Goal: Task Accomplishment & Management: Use online tool/utility

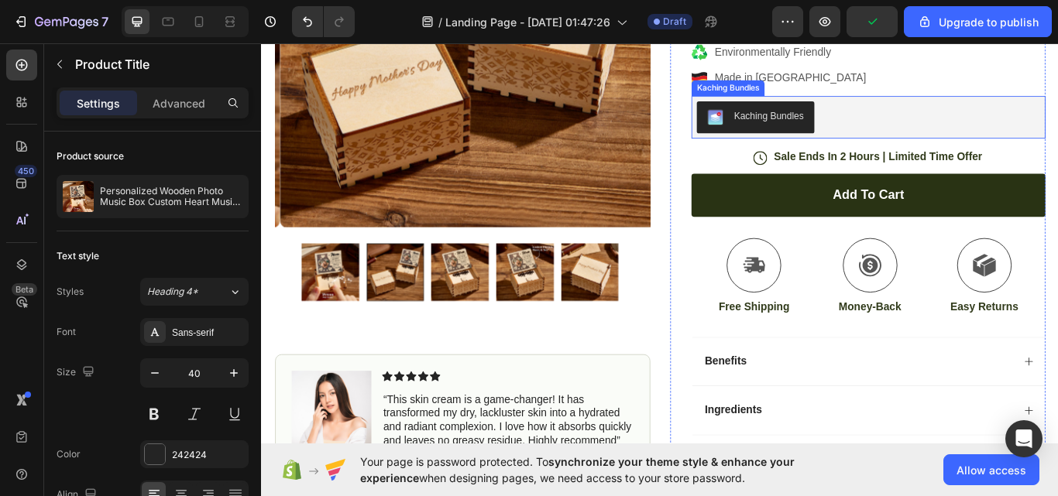
drag, startPoint x: 921, startPoint y: 228, endPoint x: 865, endPoint y: 322, distance: 109.0
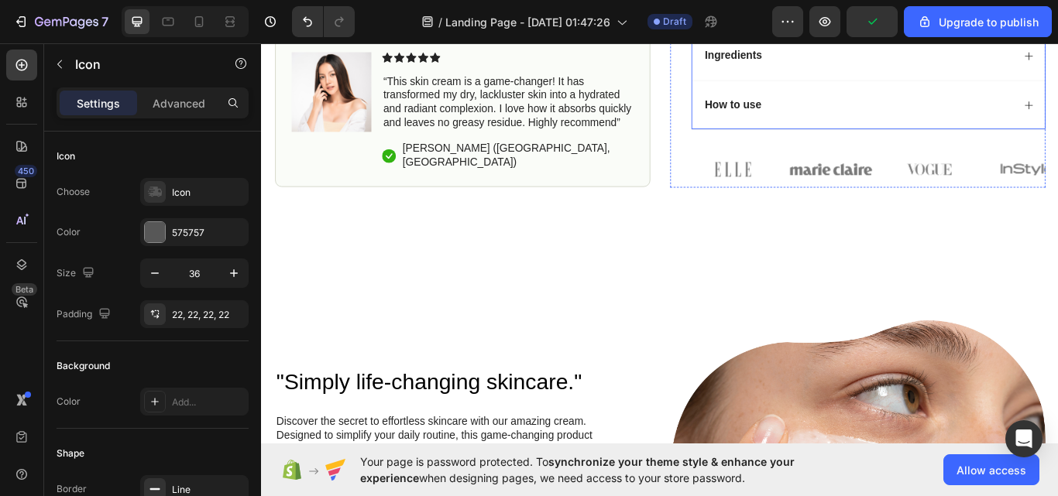
drag, startPoint x: 802, startPoint y: 337, endPoint x: 808, endPoint y: 327, distance: 11.8
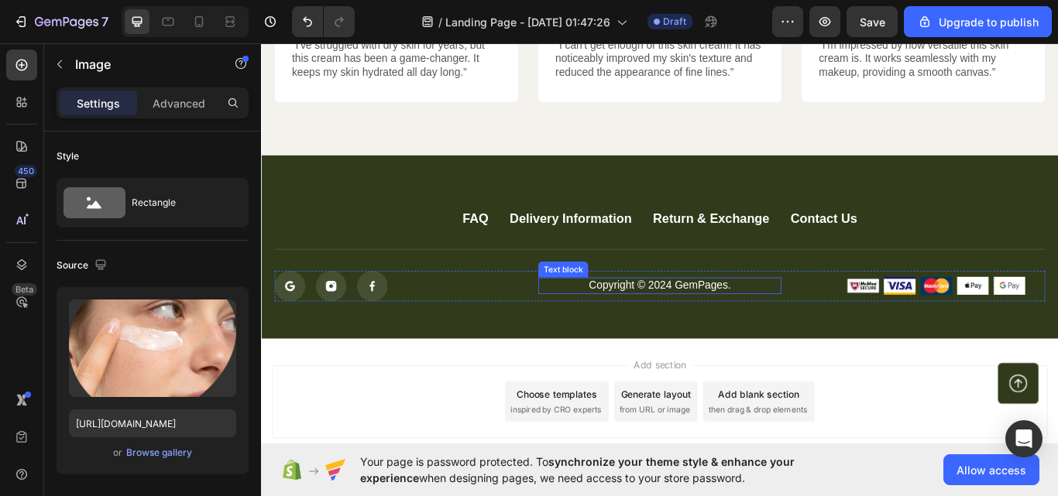
scroll to position [4194, 0]
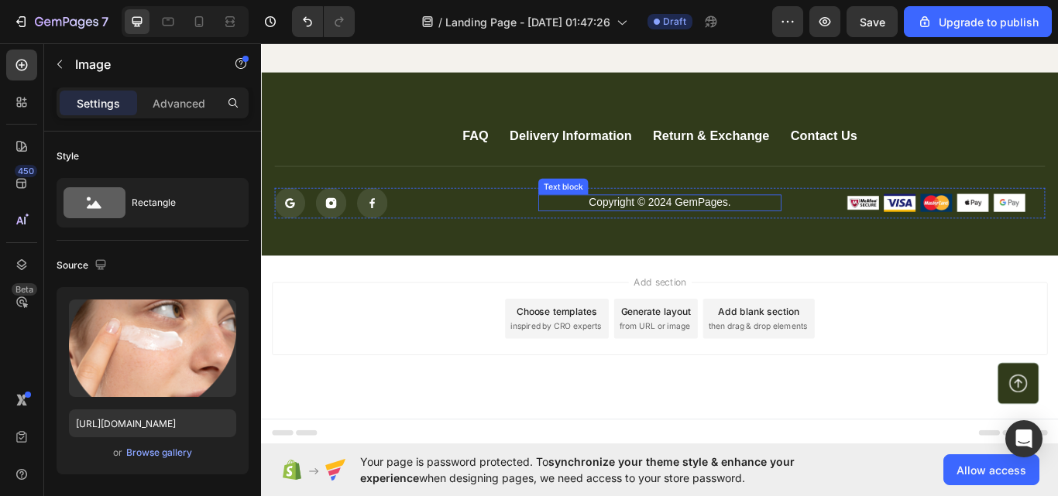
drag, startPoint x: 780, startPoint y: 249, endPoint x: 769, endPoint y: 283, distance: 35.3
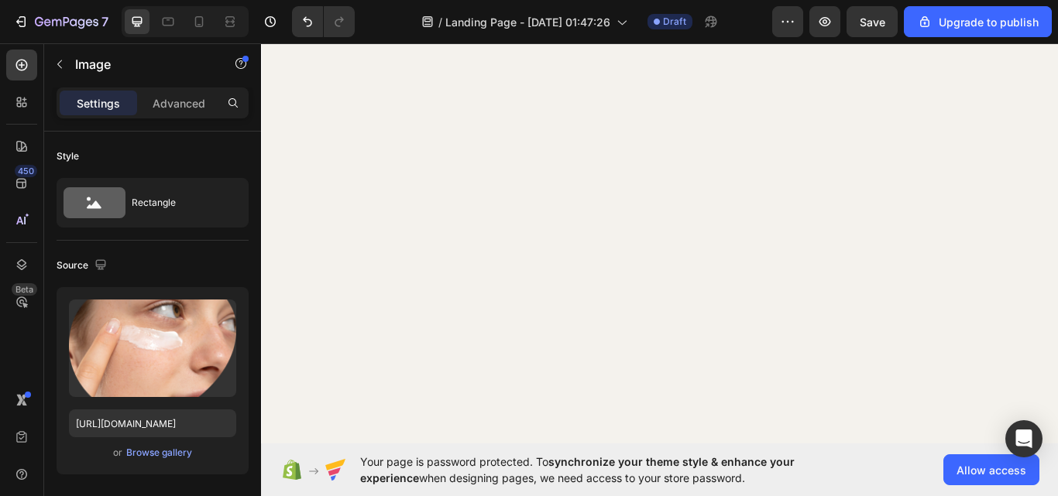
scroll to position [0, 0]
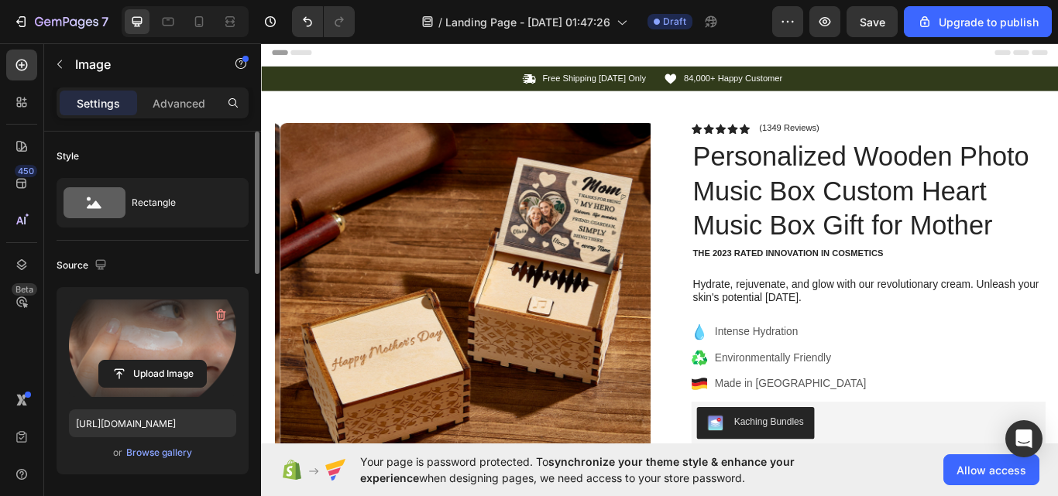
drag, startPoint x: 128, startPoint y: 163, endPoint x: 123, endPoint y: 324, distance: 160.3
click at [152, 362] on input "file" at bounding box center [152, 374] width 107 height 26
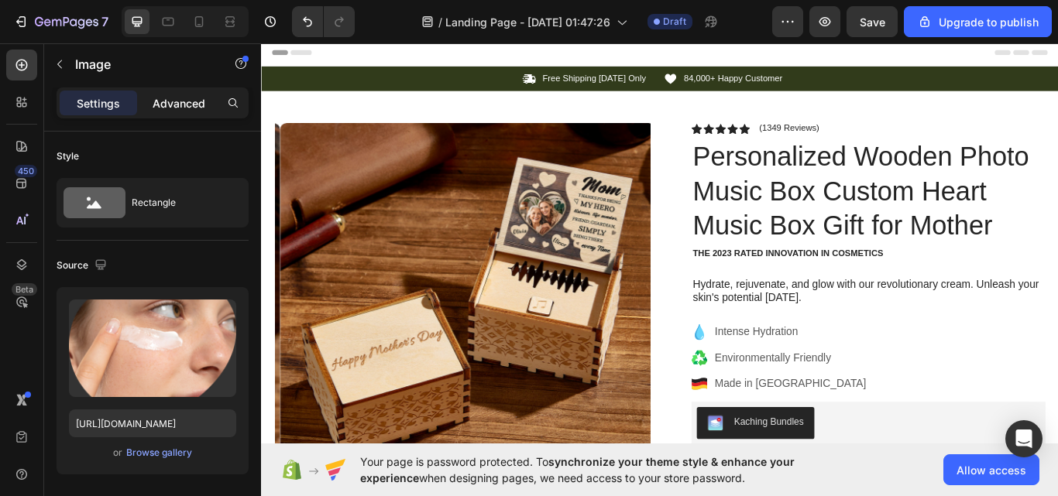
click at [169, 92] on div "Advanced" at bounding box center [178, 103] width 77 height 25
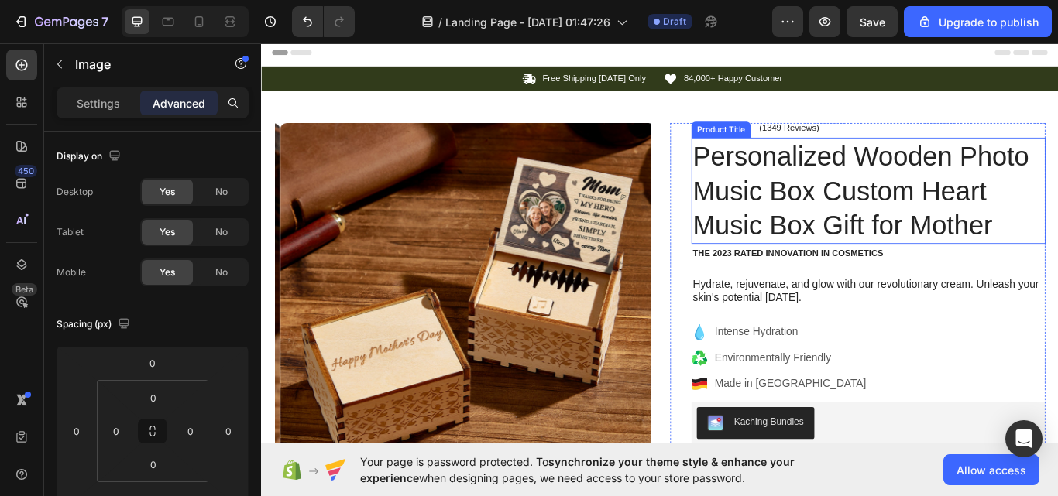
click at [917, 202] on h1 "Personalized Wooden Photo Music Box Custom Heart Music Box Gift for Mother" at bounding box center [968, 216] width 413 height 124
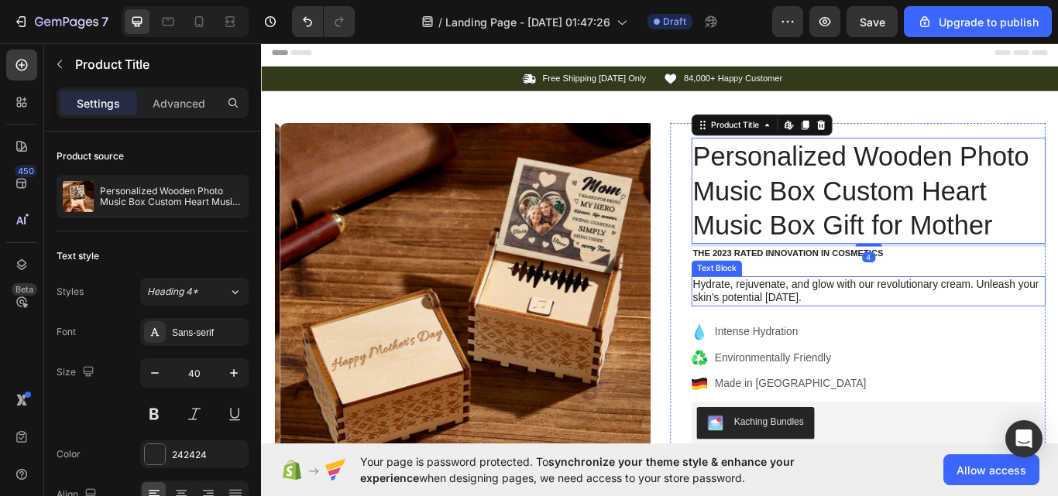
click at [842, 343] on p "Hydrate, rejuvenate, and glow with our revolutionary cream. Unleash your skin's…" at bounding box center [968, 333] width 410 height 33
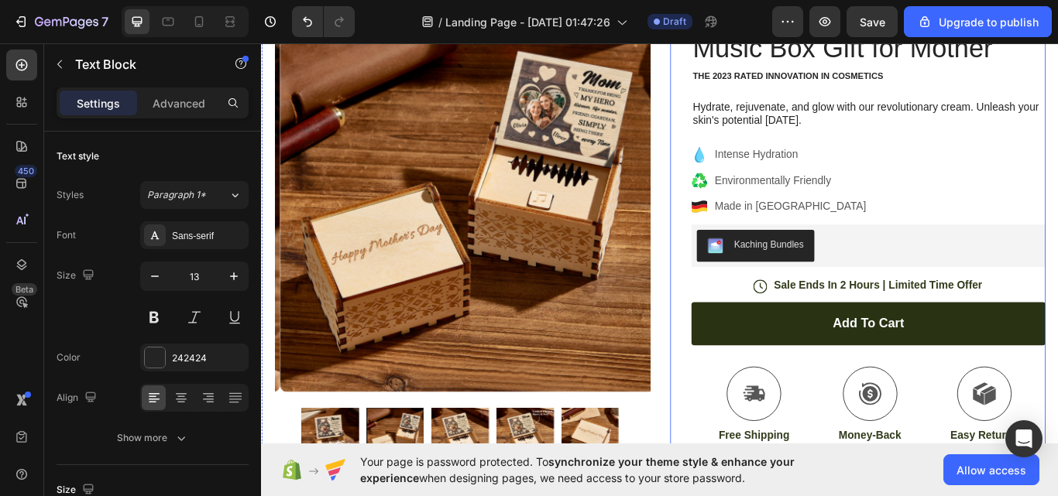
drag, startPoint x: 841, startPoint y: 132, endPoint x: 803, endPoint y: 225, distance: 101.1
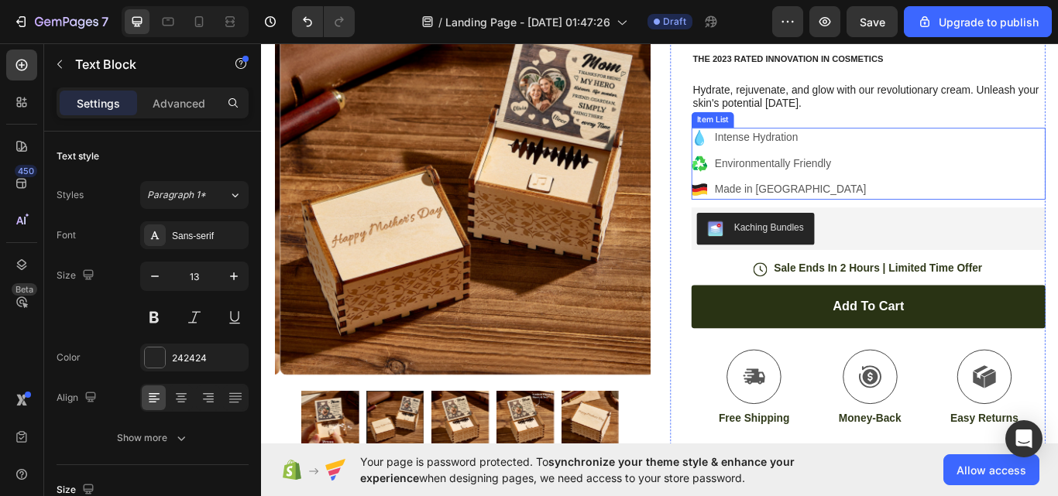
click at [790, 195] on div "Environmentally Friendly" at bounding box center [877, 184] width 181 height 23
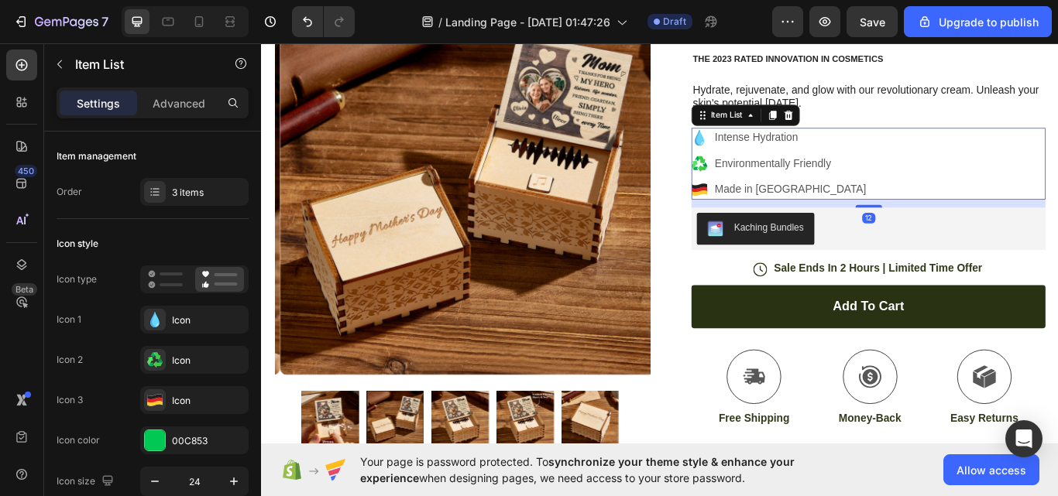
click at [866, 225] on div "Made in [GEOGRAPHIC_DATA]" at bounding box center [877, 214] width 181 height 23
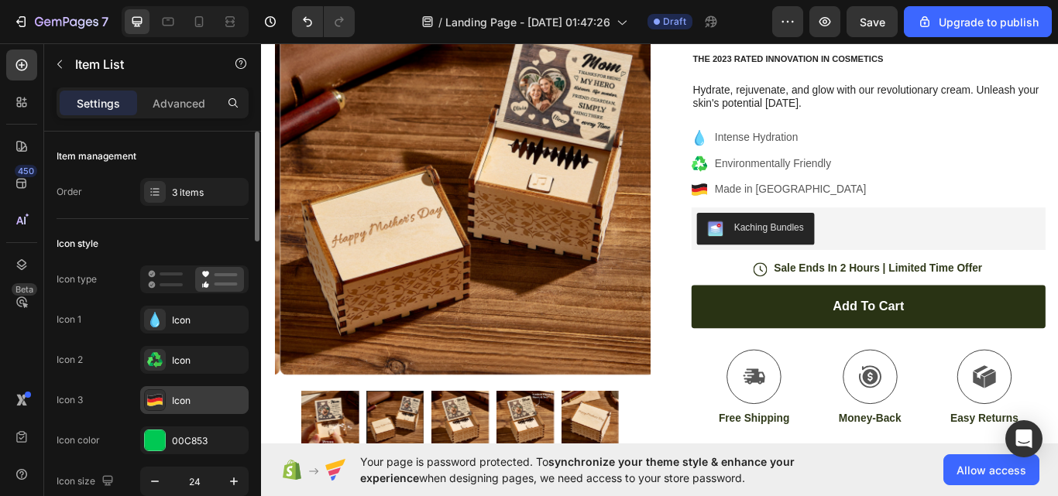
click at [175, 412] on div "Icon" at bounding box center [194, 400] width 108 height 28
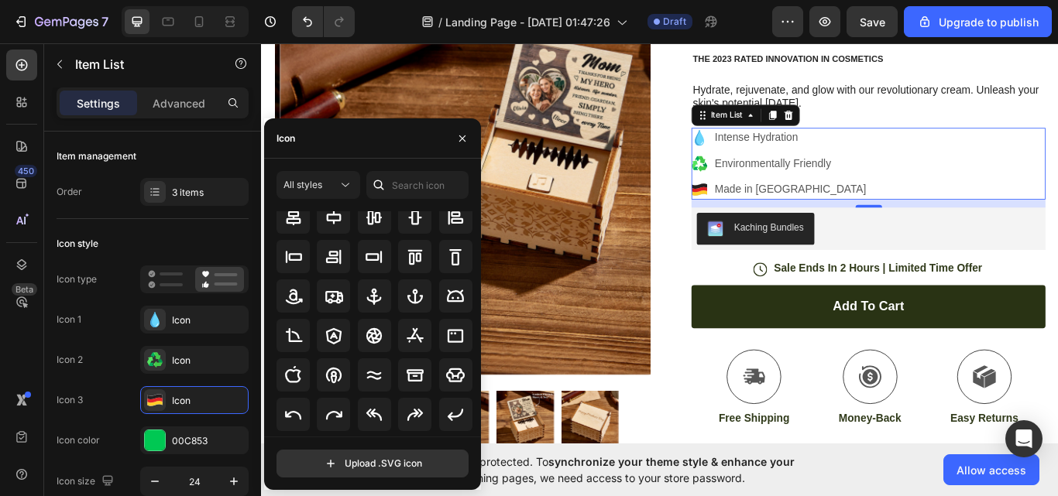
scroll to position [175, 0]
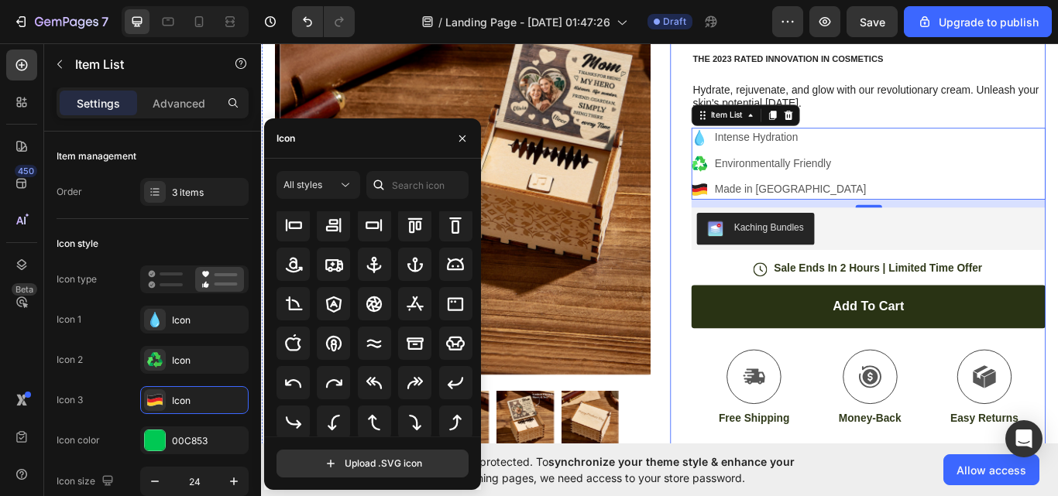
click at [845, 286] on div "Icon Icon Icon Icon Icon Icon List (1349 Reviews) Text Block Row Personalized W…" at bounding box center [968, 332] width 413 height 845
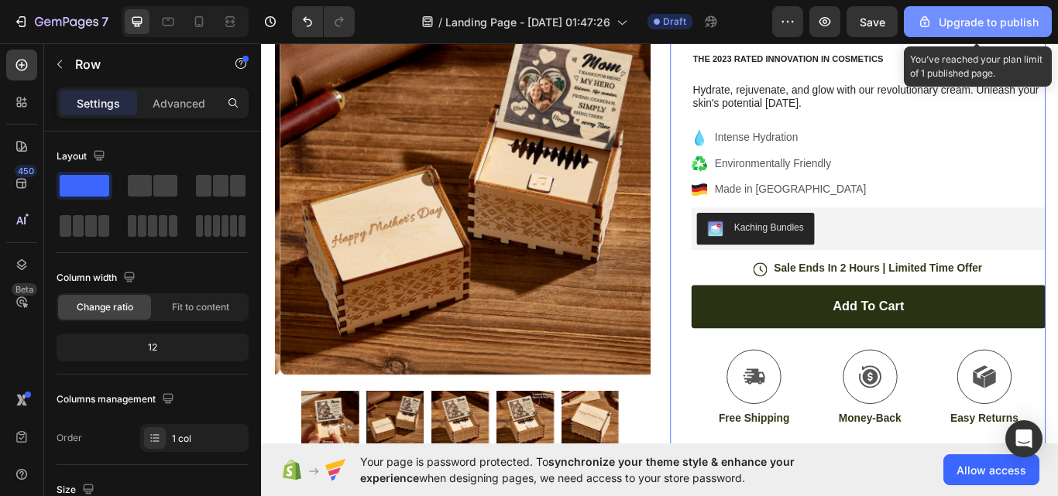
click at [920, 26] on icon "button" at bounding box center [924, 21] width 15 height 15
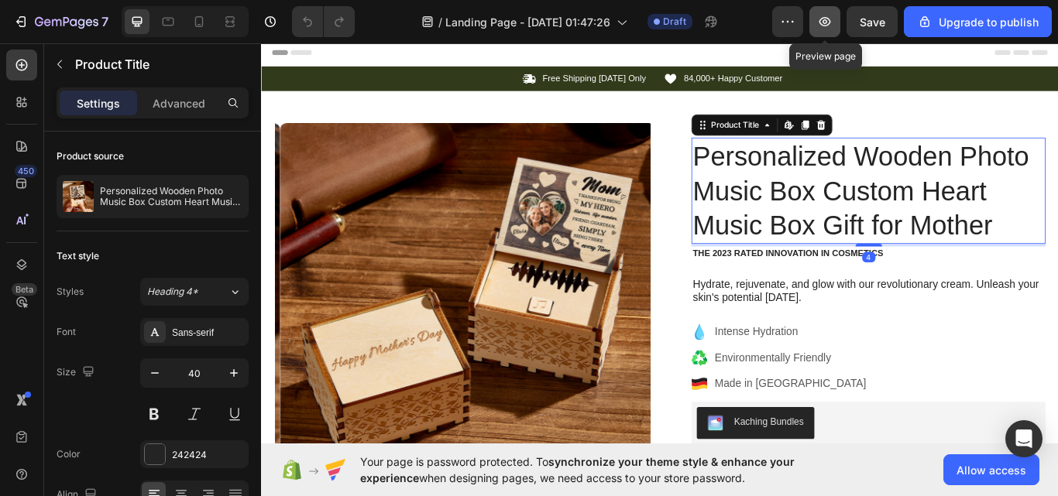
click at [837, 22] on button "button" at bounding box center [824, 21] width 31 height 31
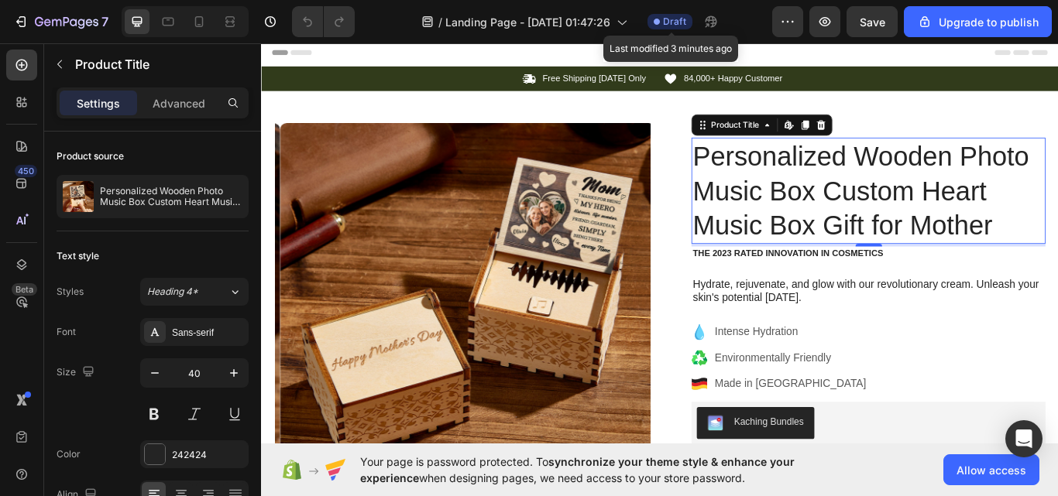
click at [664, 18] on div "Draft" at bounding box center [669, 21] width 45 height 15
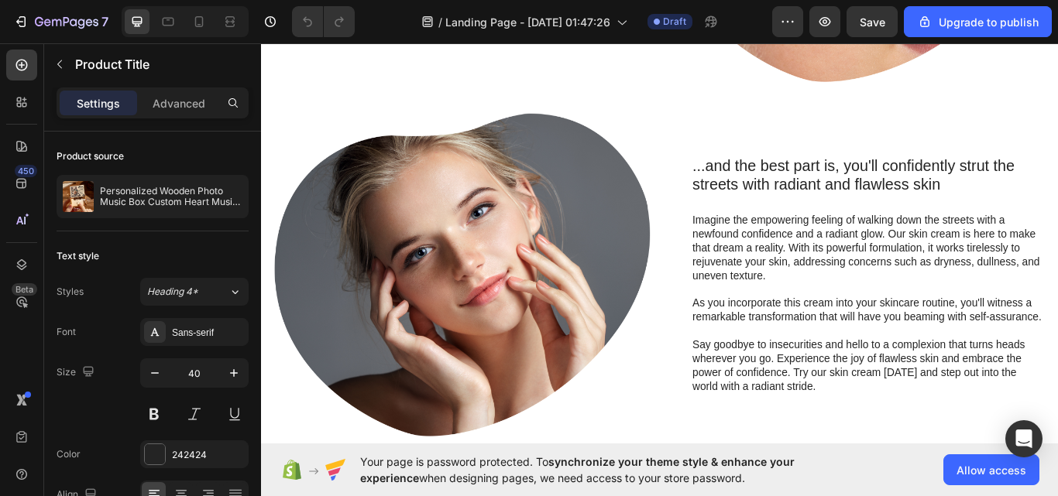
scroll to position [1425, 0]
click at [981, 484] on button "Allow access" at bounding box center [991, 469] width 96 height 31
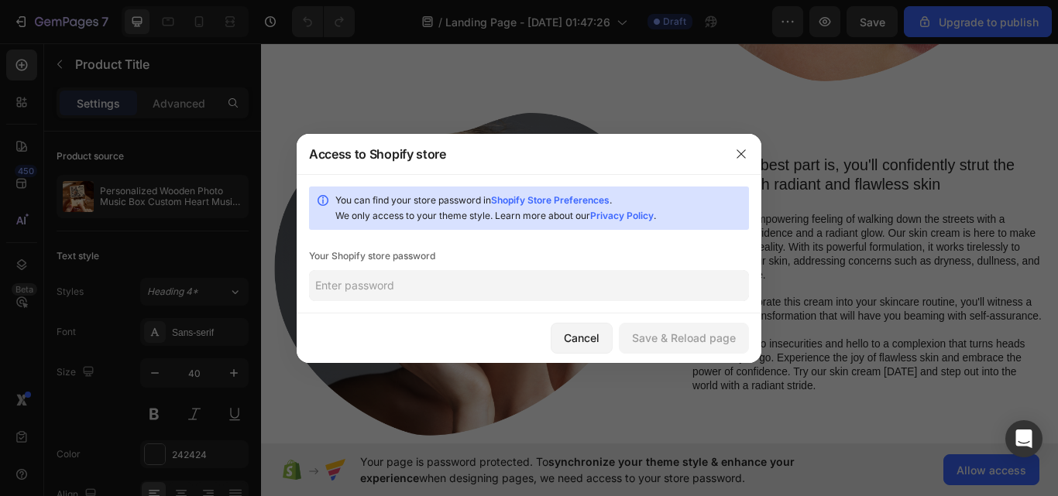
click at [585, 289] on input "text" at bounding box center [529, 285] width 440 height 31
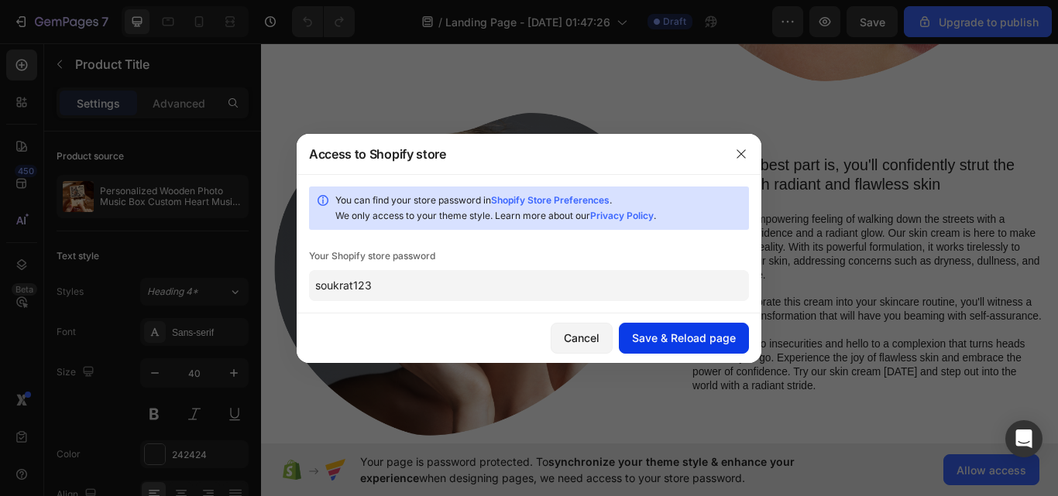
type input "soukrat123"
click at [677, 352] on button "Save & Reload page" at bounding box center [684, 338] width 130 height 31
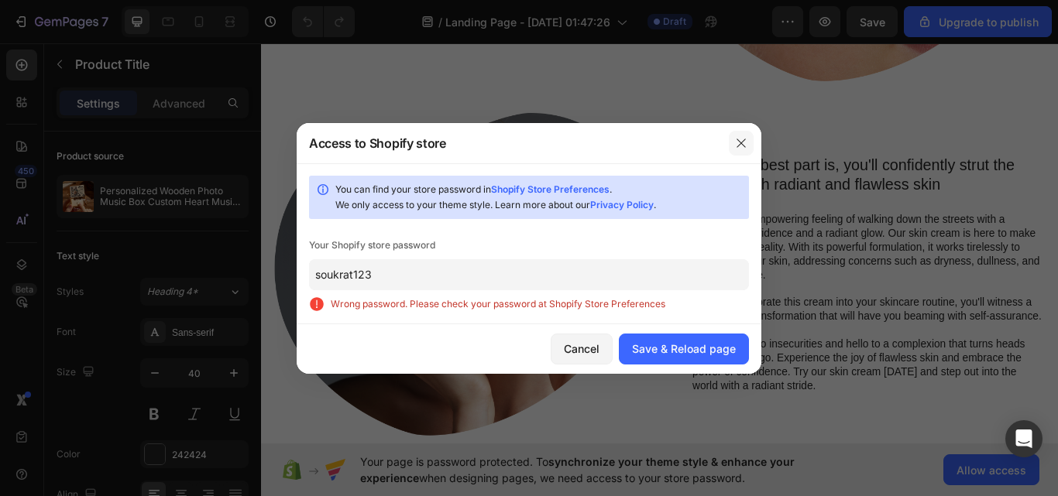
click at [746, 149] on icon "button" at bounding box center [741, 143] width 12 height 12
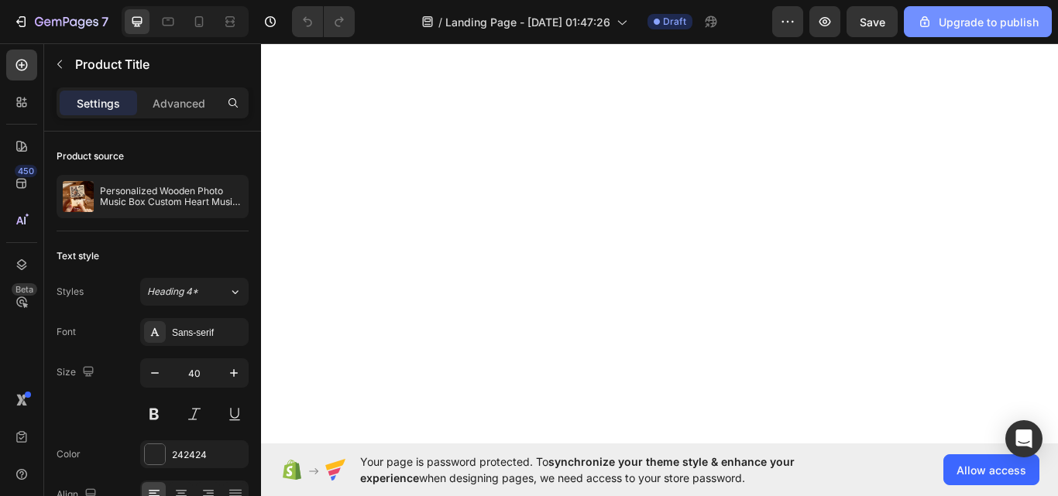
scroll to position [0, 0]
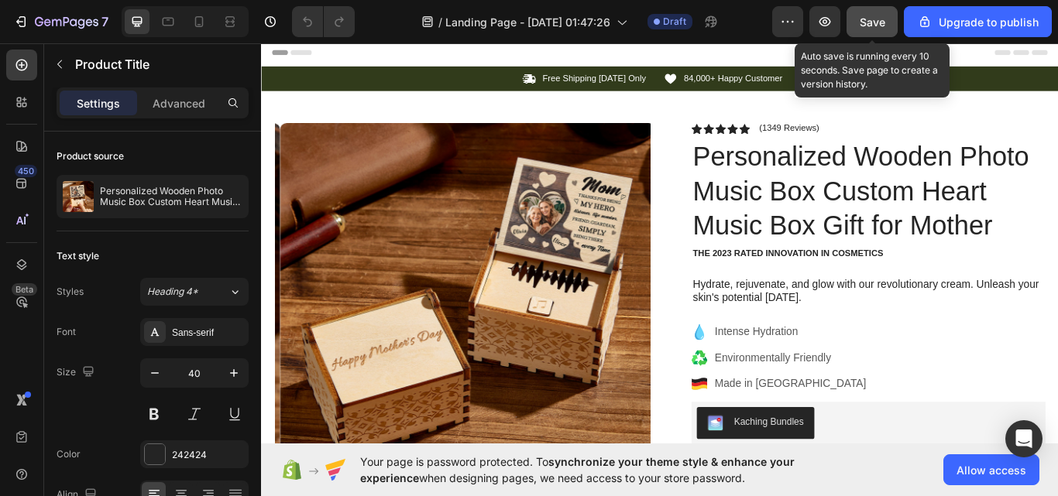
click at [876, 21] on span "Save" at bounding box center [872, 21] width 26 height 13
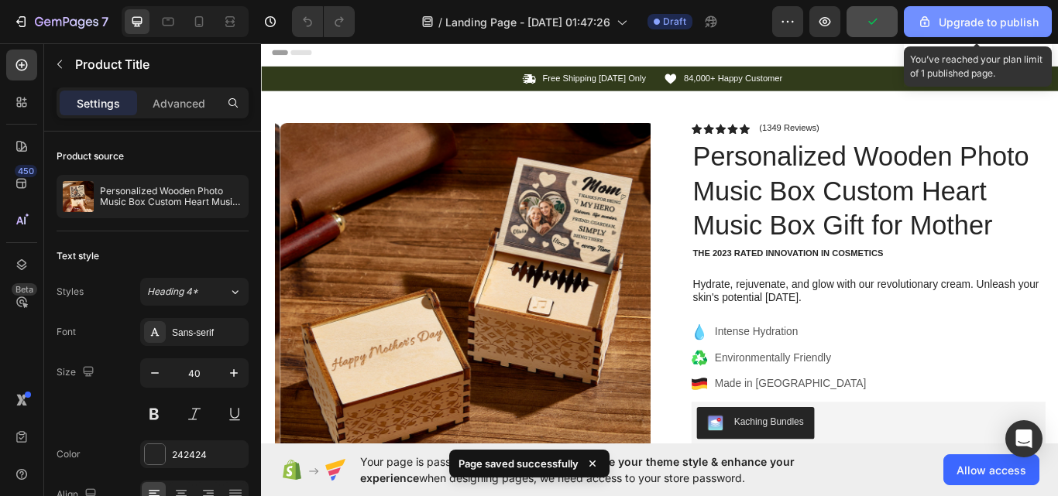
click at [935, 29] on div "Upgrade to publish" at bounding box center [978, 22] width 122 height 16
